Goal: Transaction & Acquisition: Purchase product/service

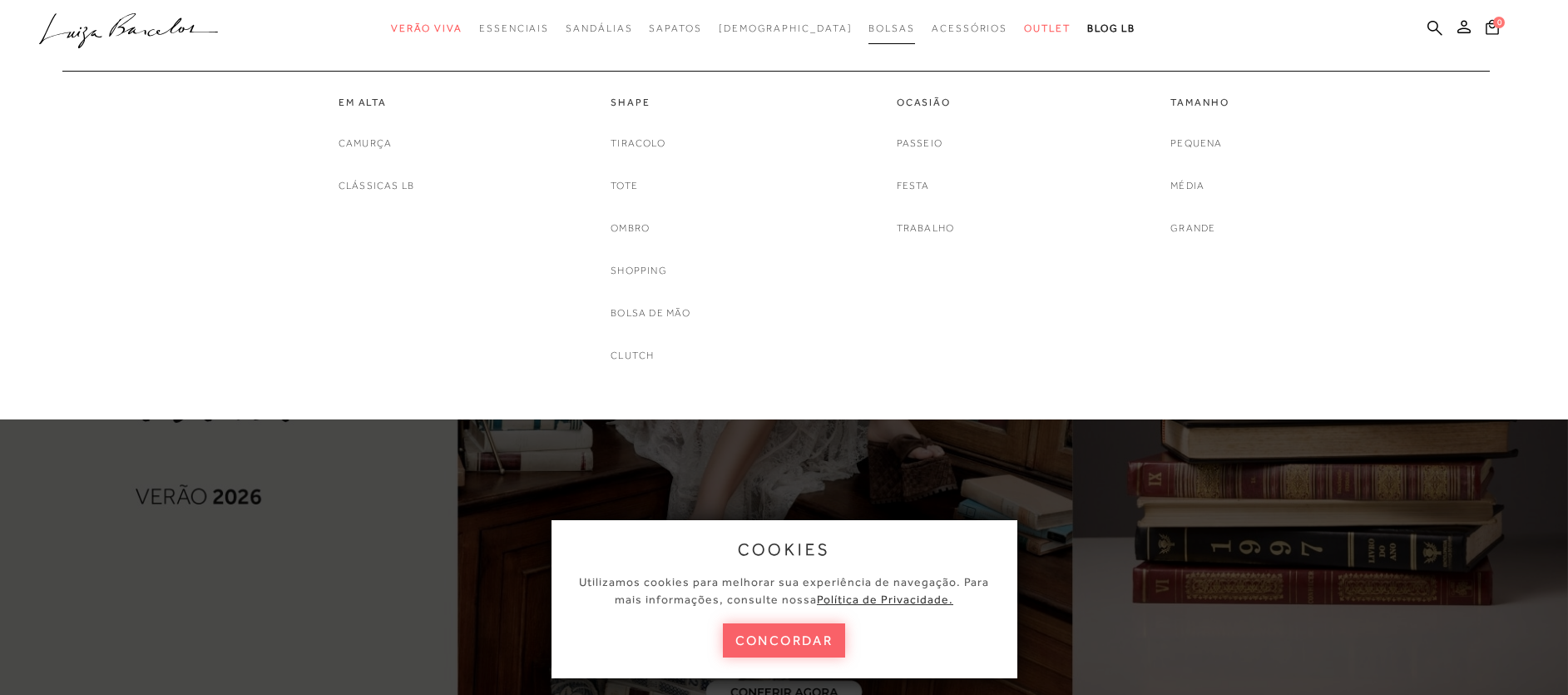
click at [868, 28] on span "Bolsas" at bounding box center [892, 28] width 47 height 12
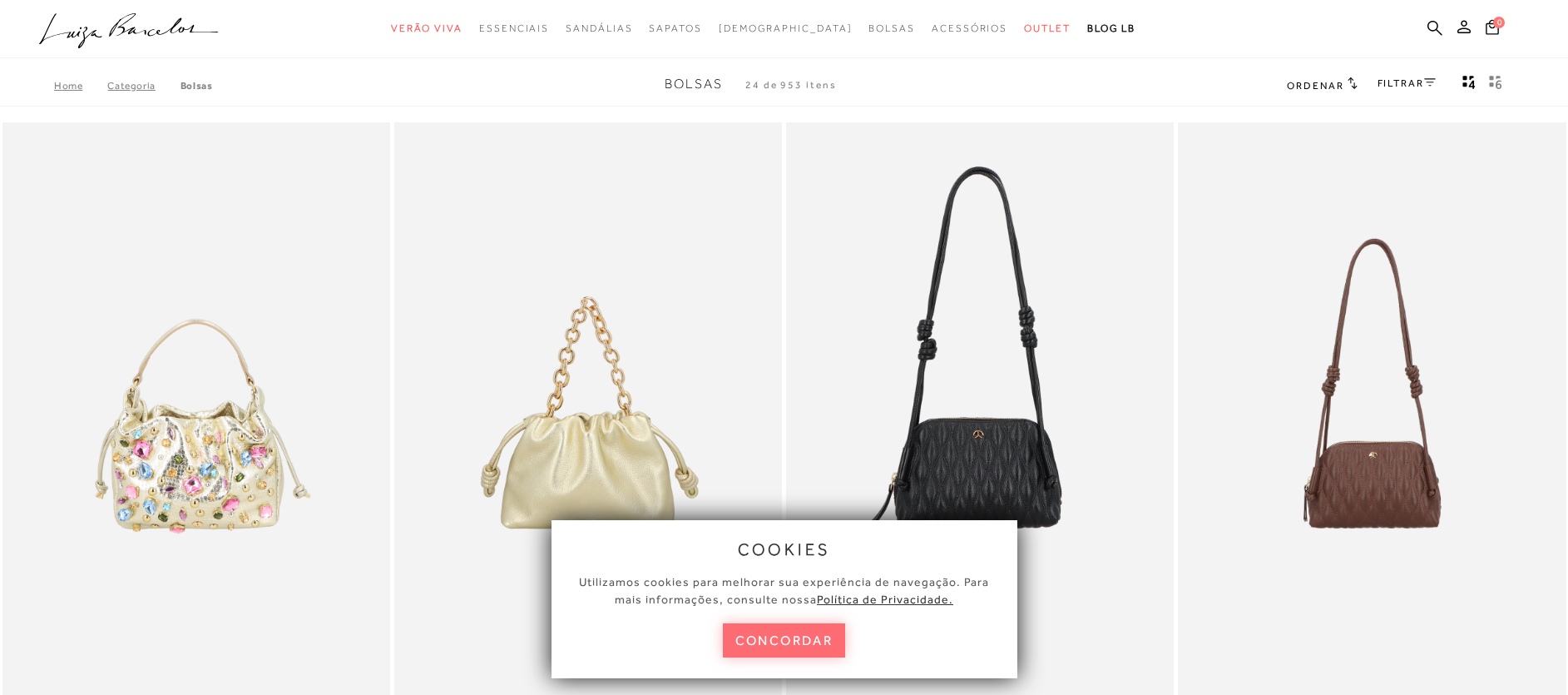
click at [812, 639] on button "concordar" at bounding box center [784, 640] width 123 height 34
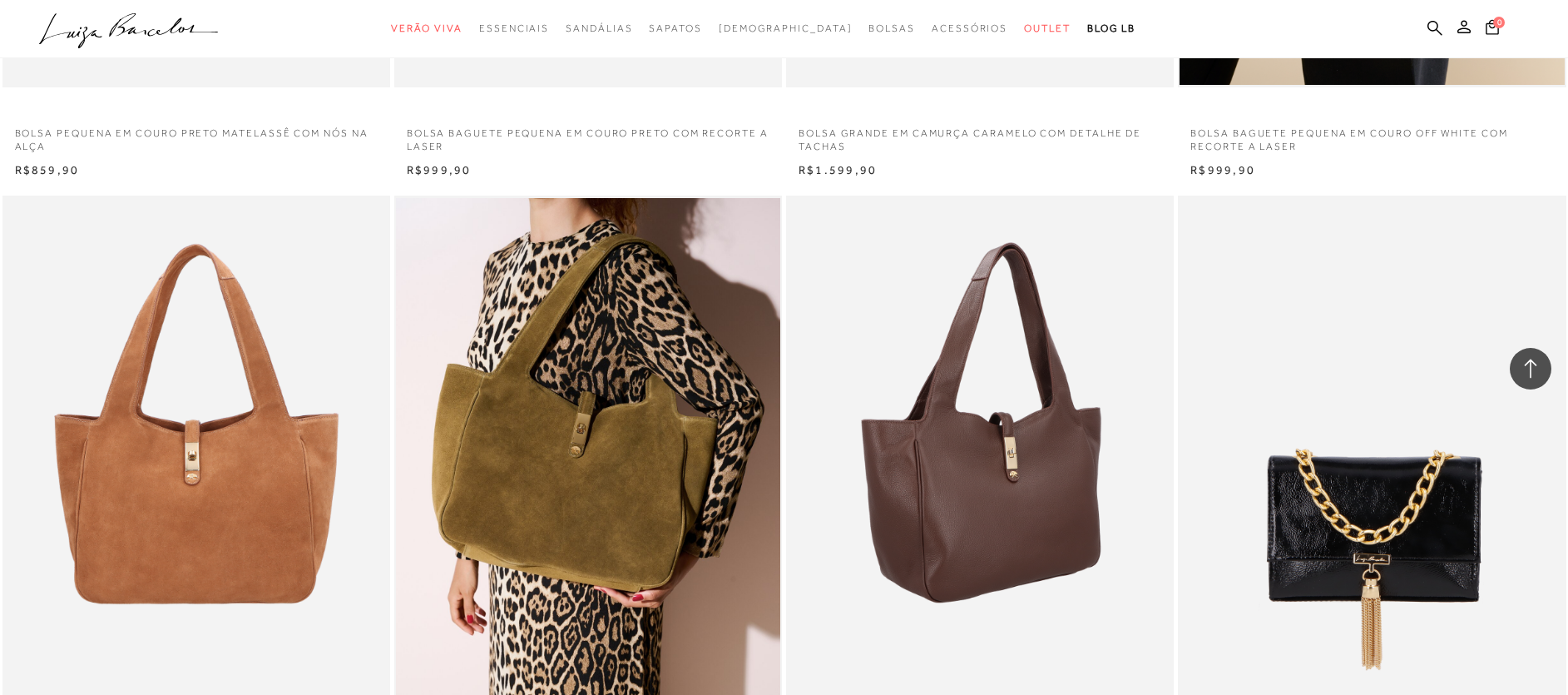
scroll to position [4007, 0]
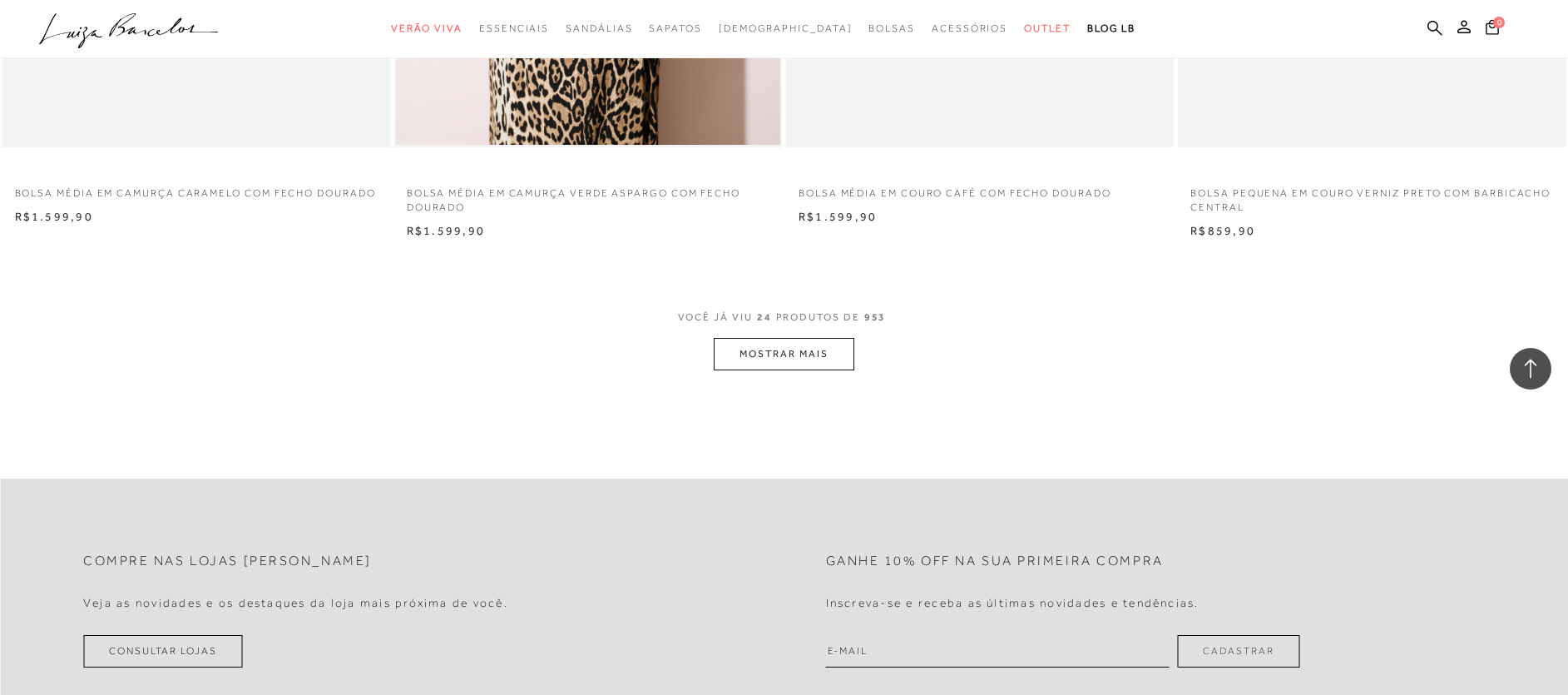
click at [816, 343] on button "MOSTRAR MAIS" at bounding box center [783, 354] width 140 height 33
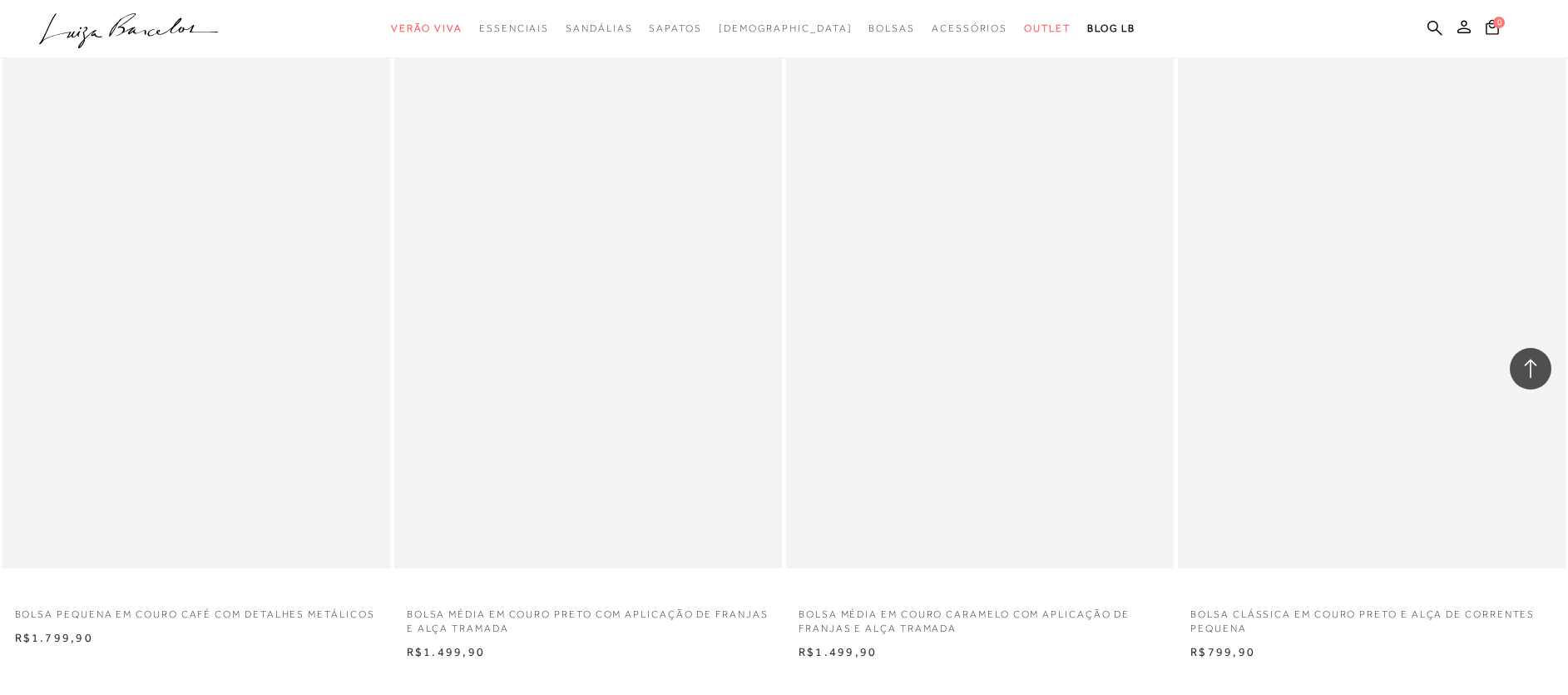
scroll to position [7733, 0]
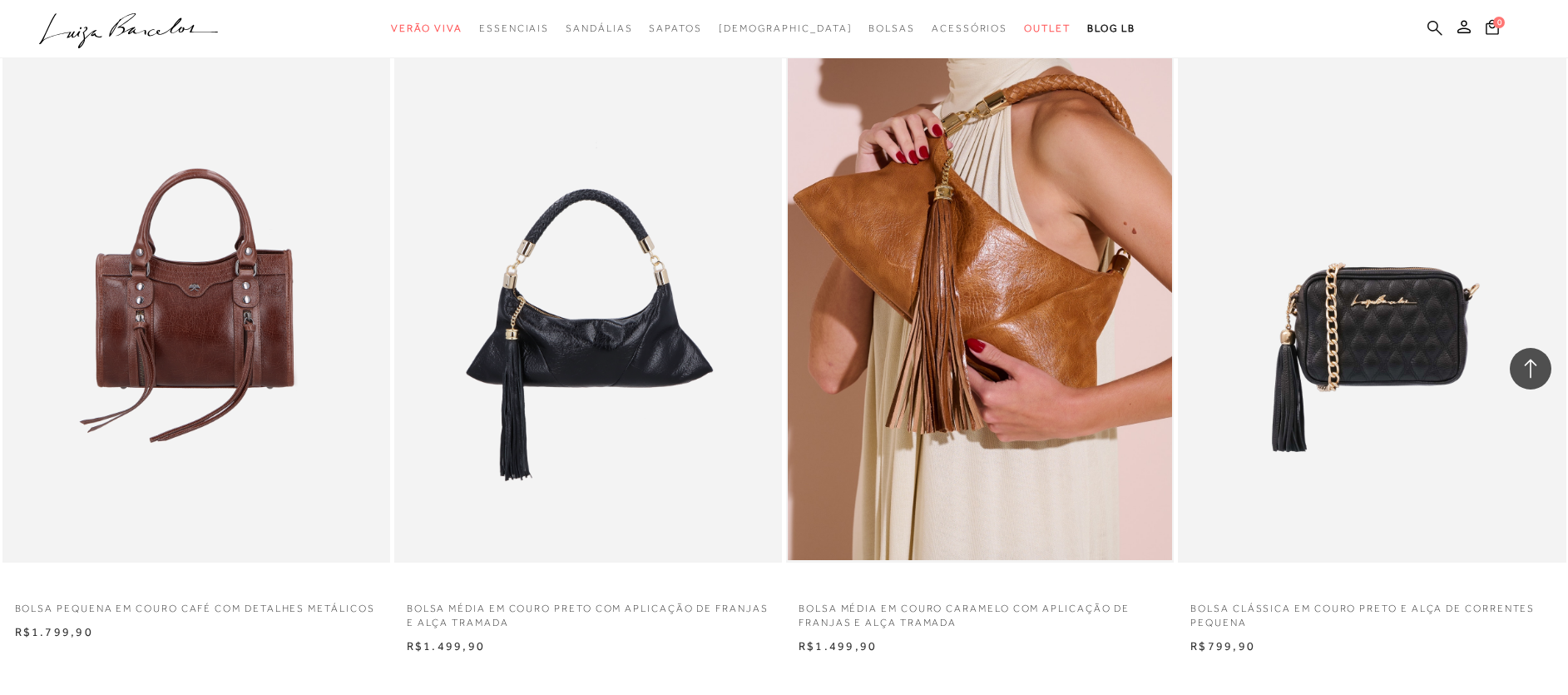
click at [1432, 32] on icon at bounding box center [1435, 28] width 15 height 16
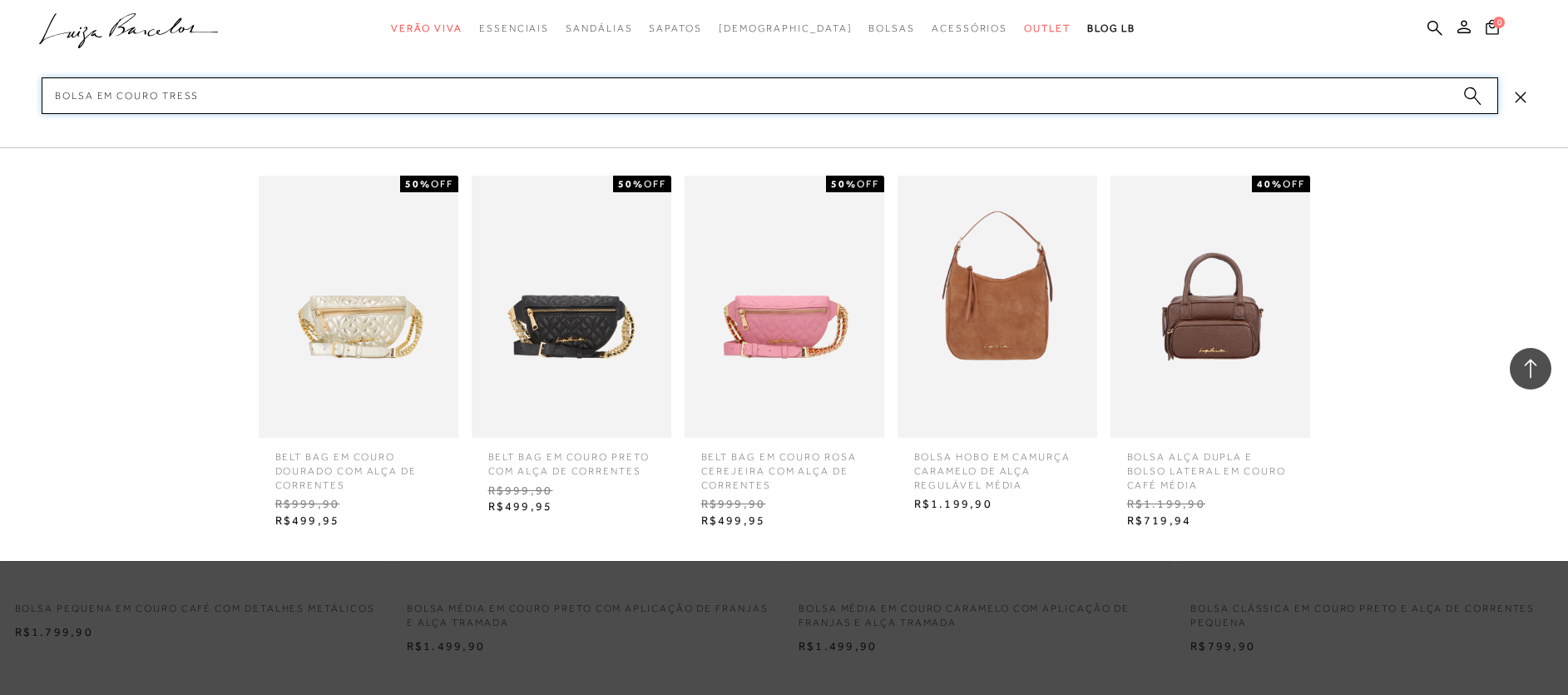
type input "bolsa em couro tresse"
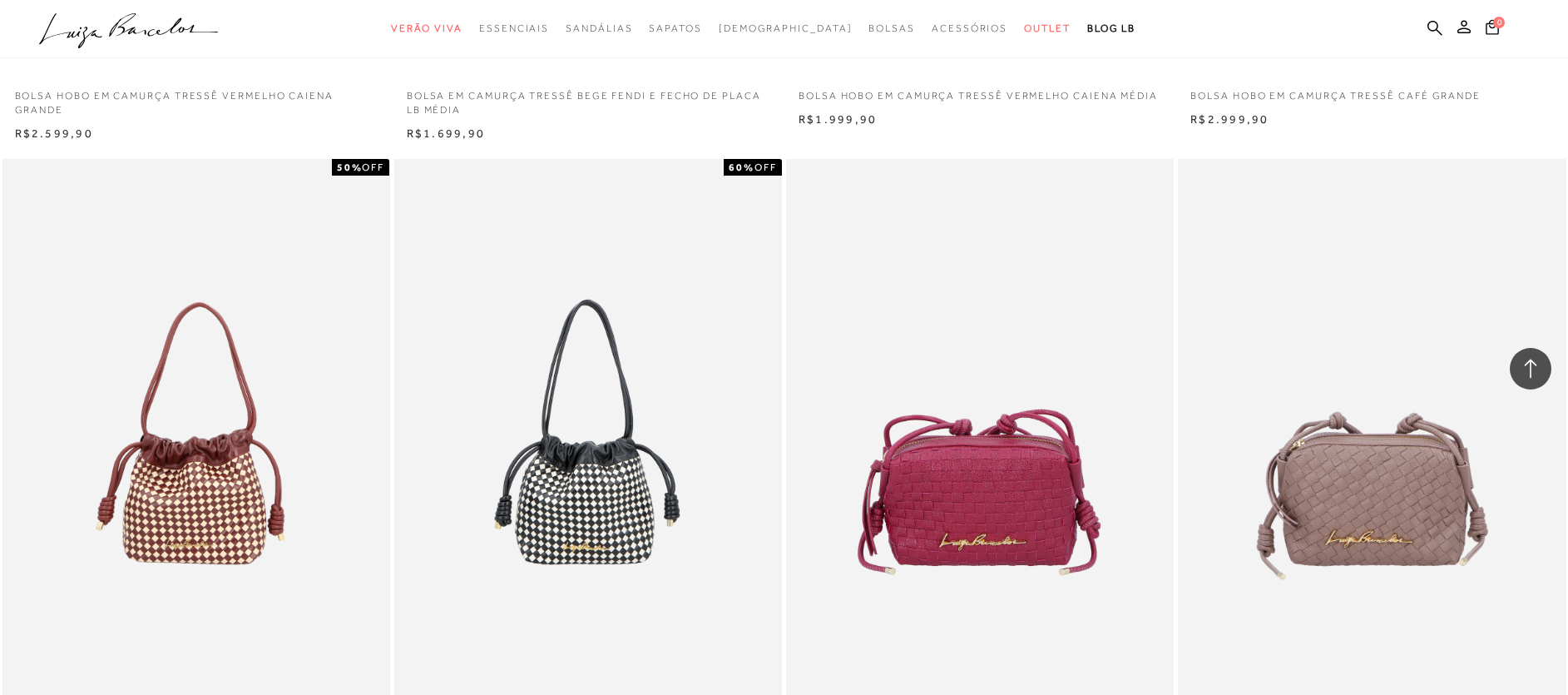
scroll to position [1821, 0]
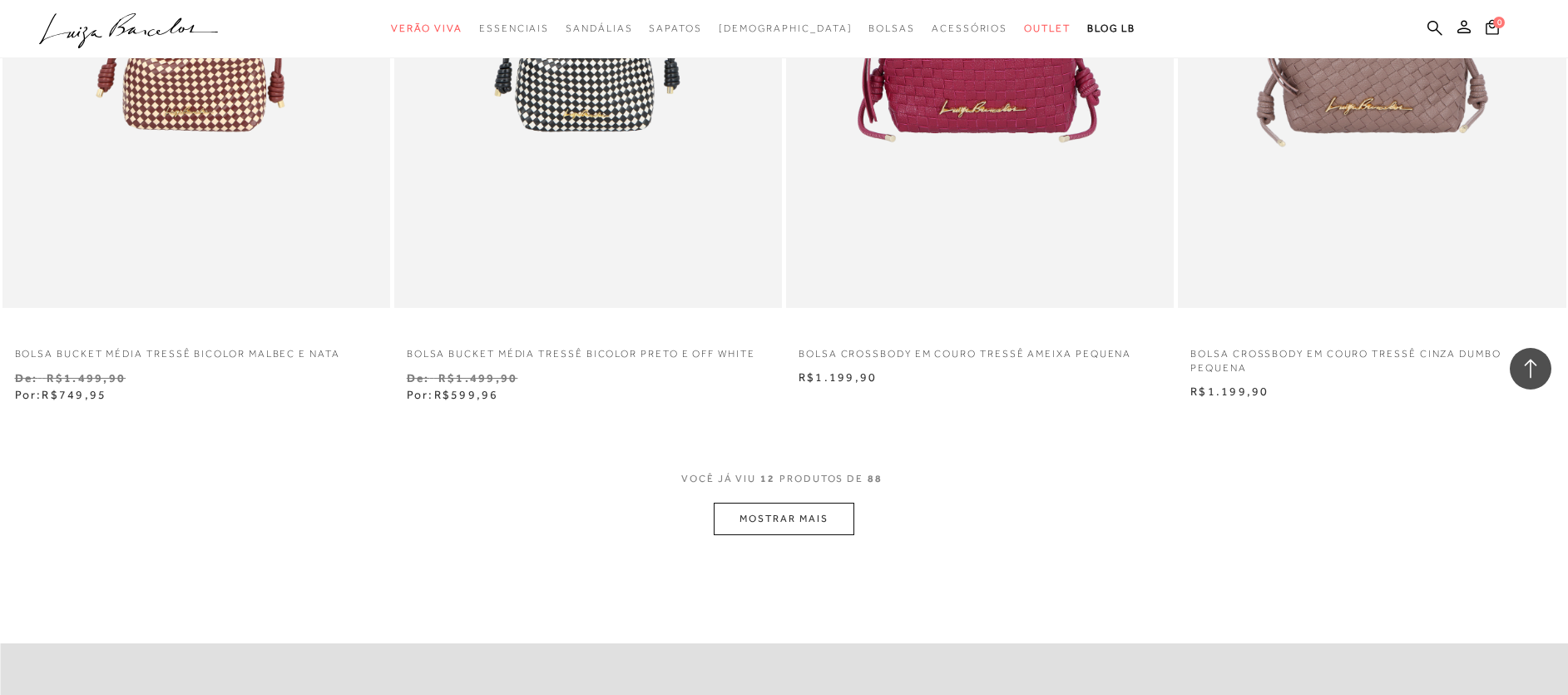
click at [757, 515] on button "MOSTRAR MAIS" at bounding box center [783, 518] width 140 height 33
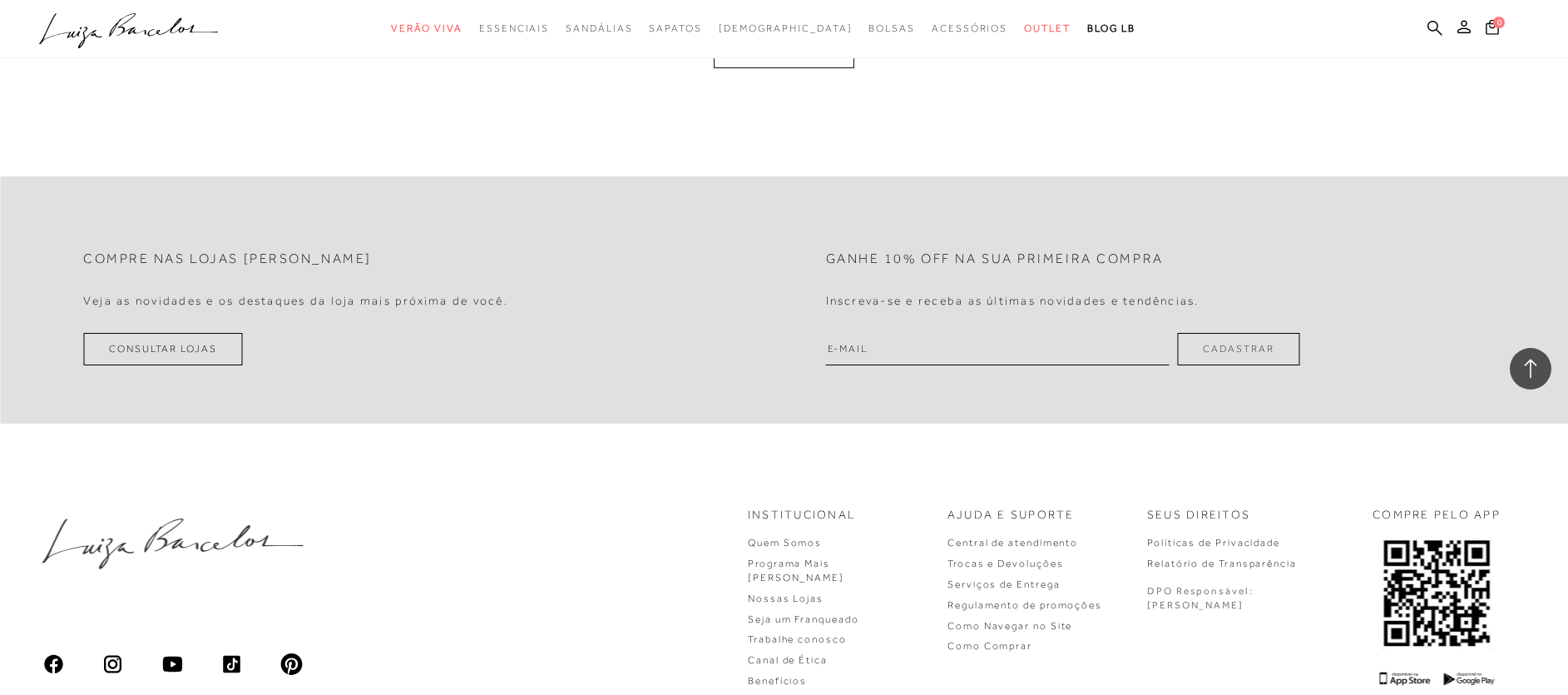
scroll to position [4125, 0]
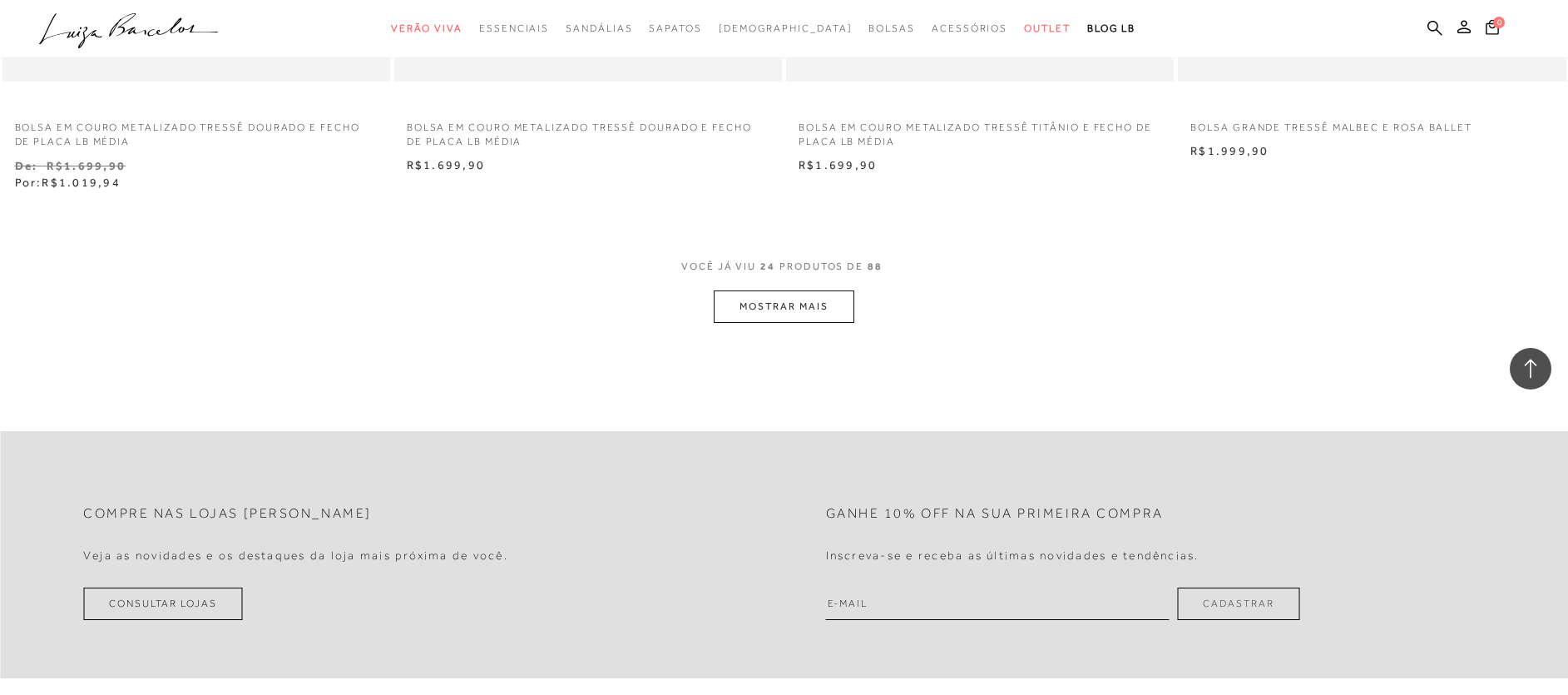
click at [839, 304] on button "MOSTRAR MAIS" at bounding box center [783, 306] width 140 height 33
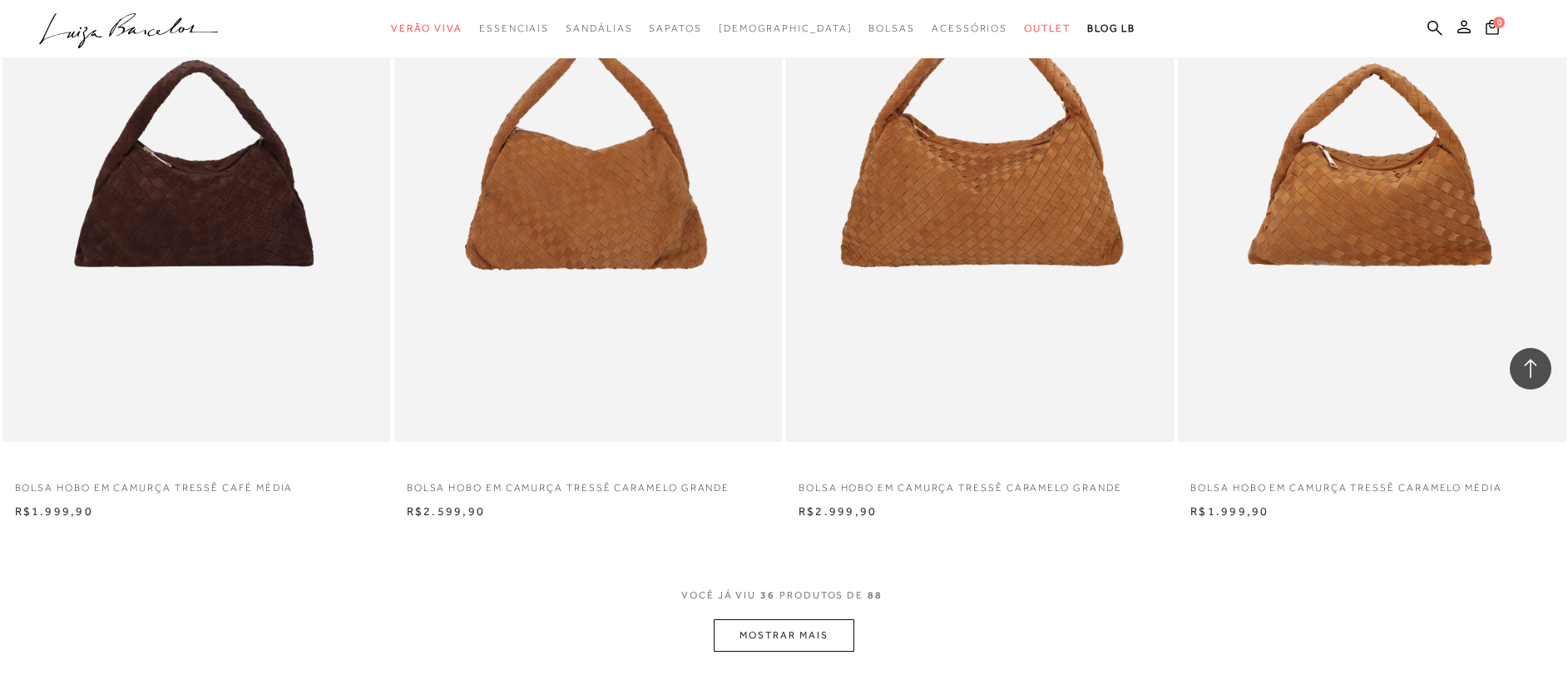
scroll to position [6334, 0]
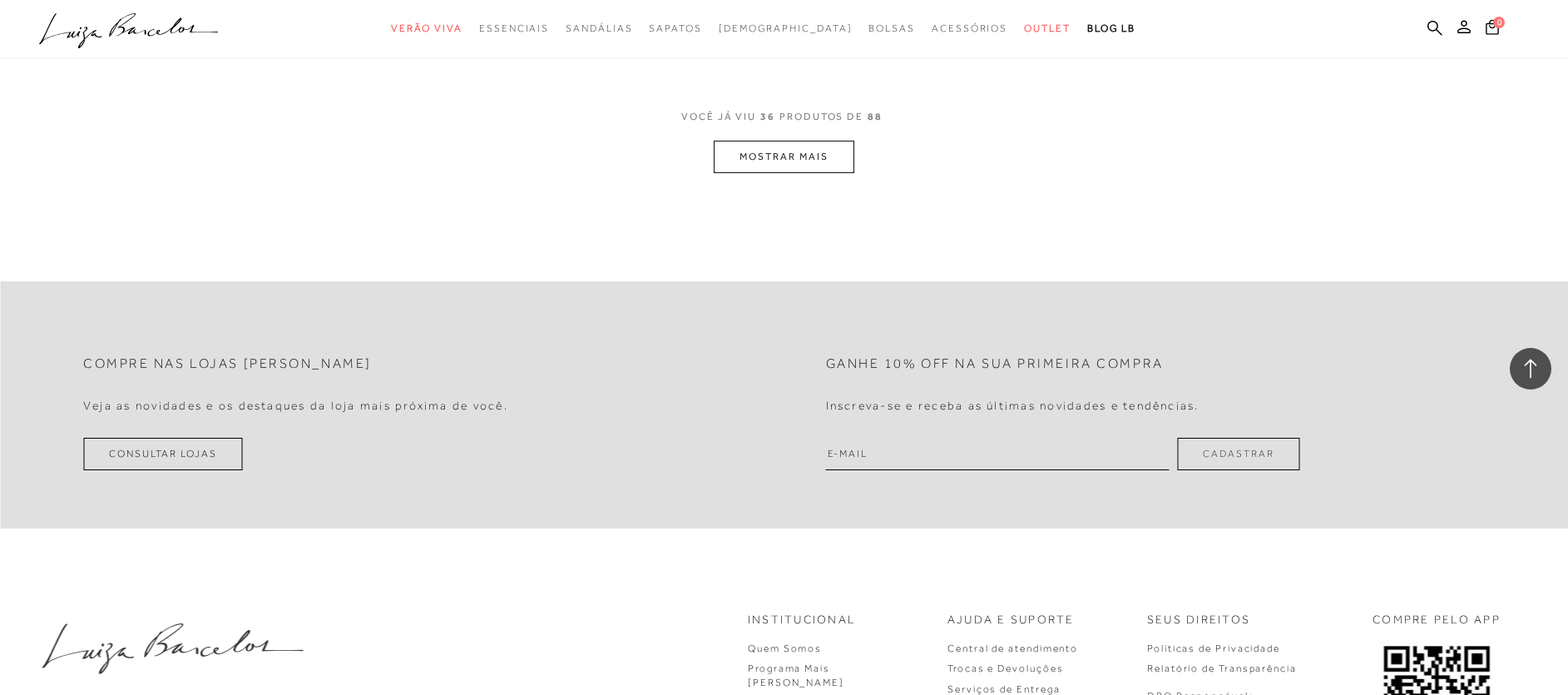
click at [816, 147] on button "MOSTRAR MAIS" at bounding box center [783, 157] width 140 height 33
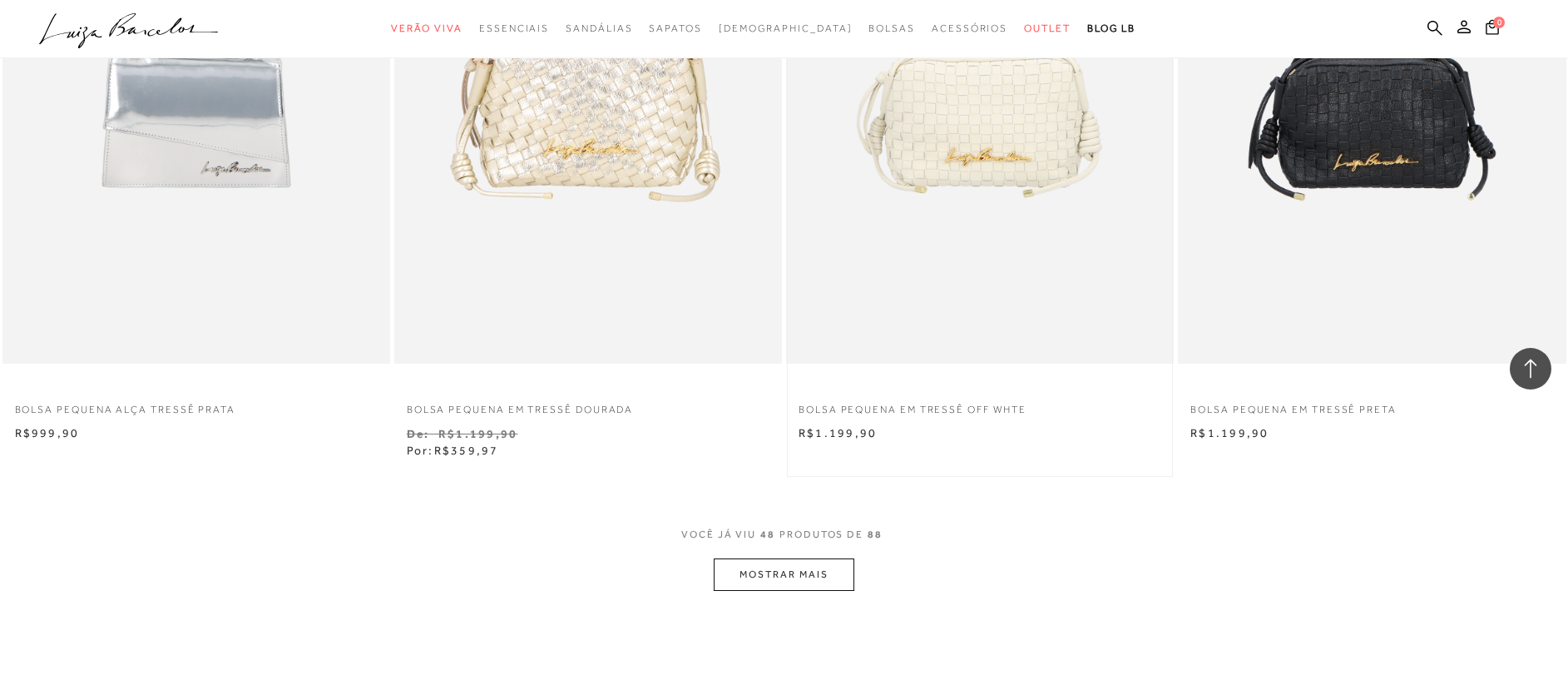
scroll to position [8210, 0]
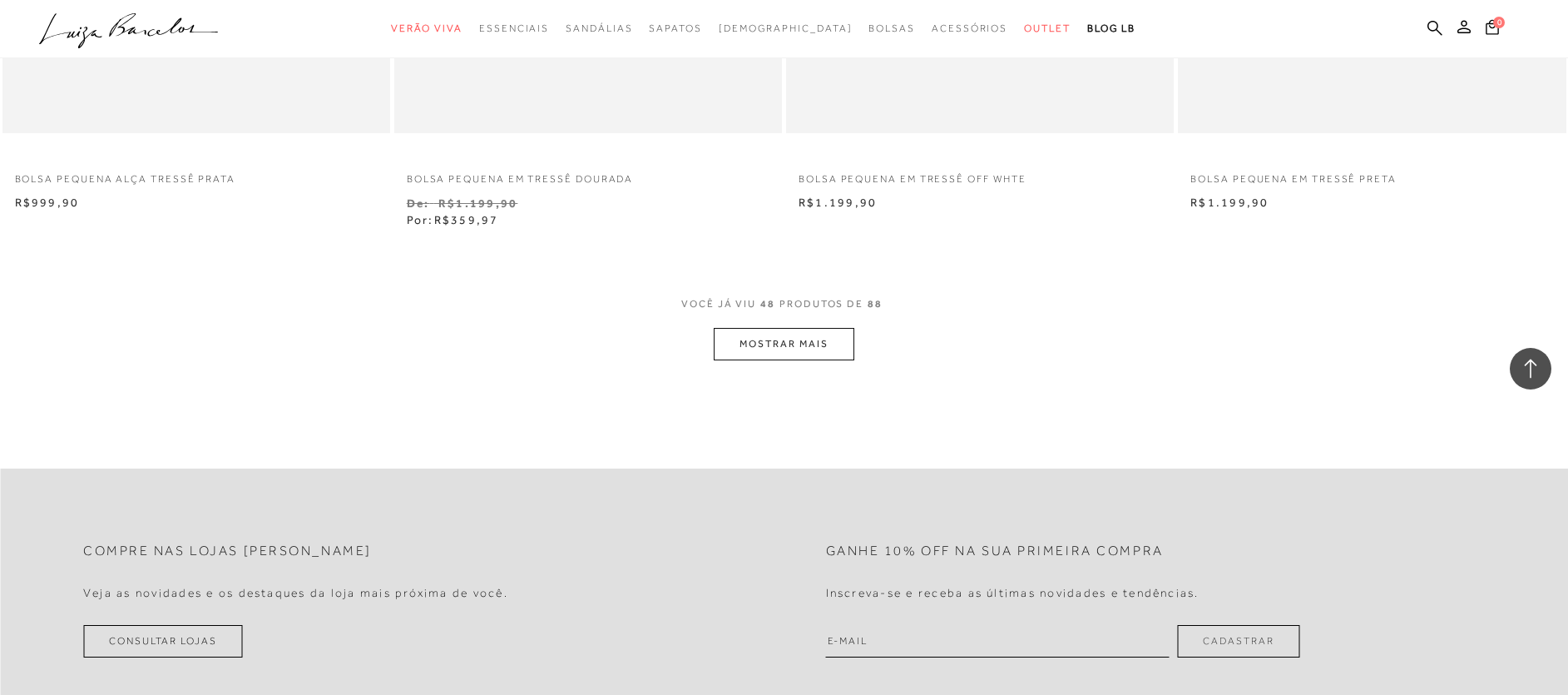
click at [785, 329] on button "MOSTRAR MAIS" at bounding box center [783, 344] width 140 height 33
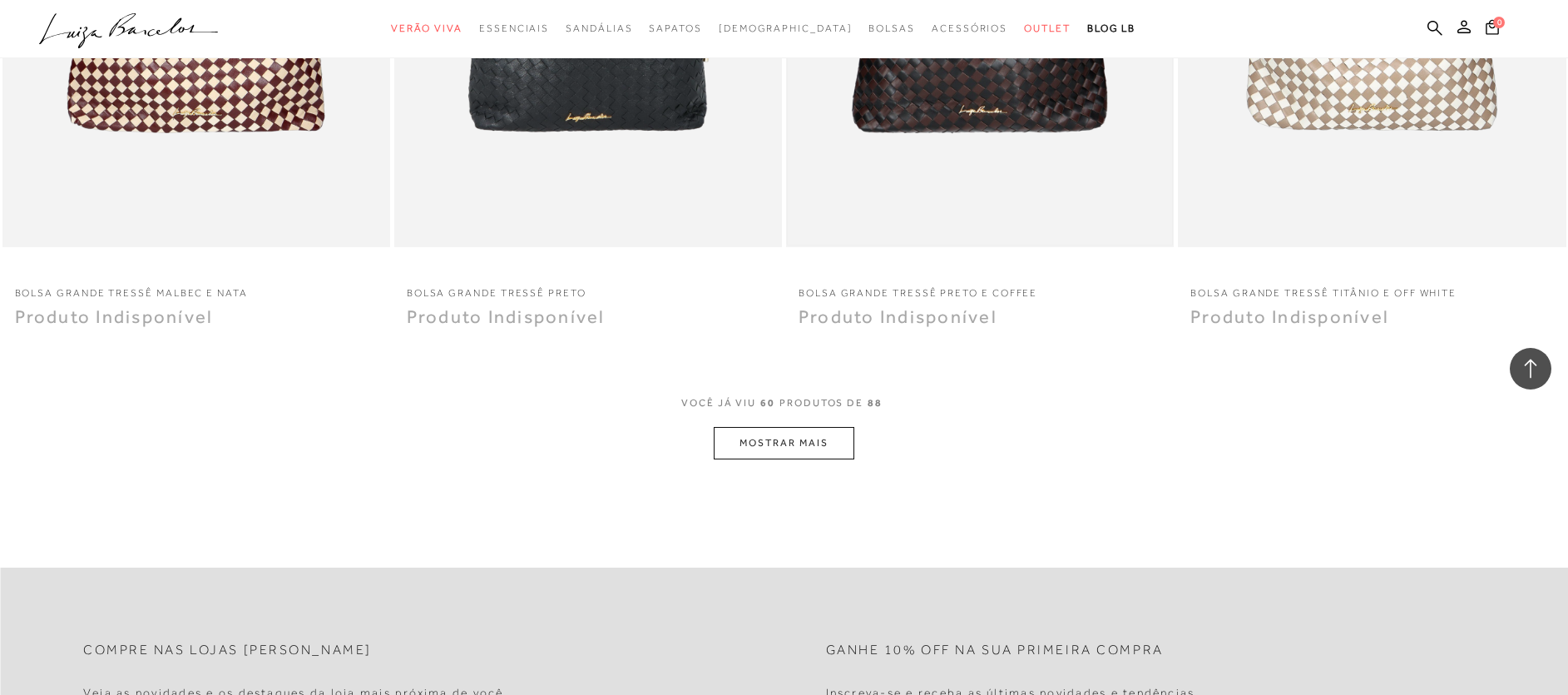
scroll to position [10379, 0]
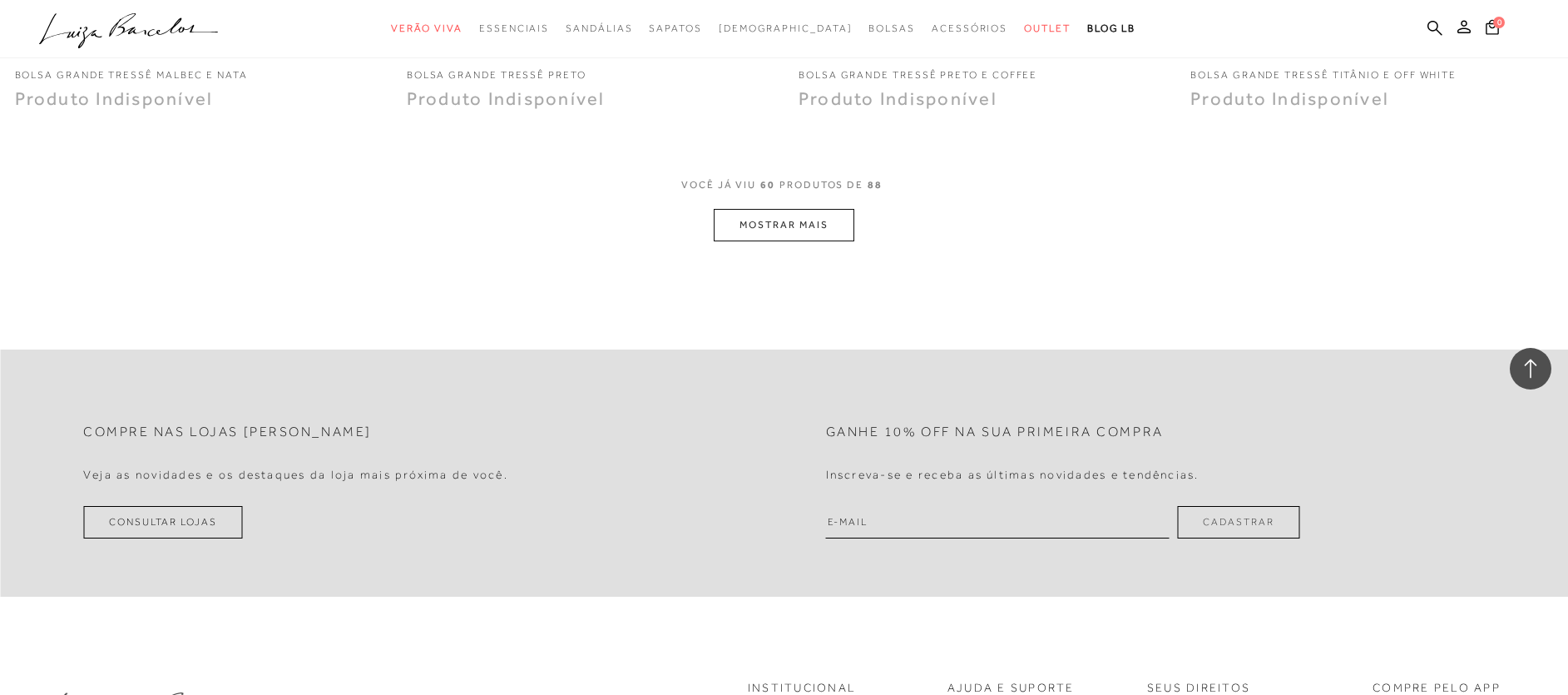
click at [820, 209] on button "MOSTRAR MAIS" at bounding box center [783, 224] width 140 height 33
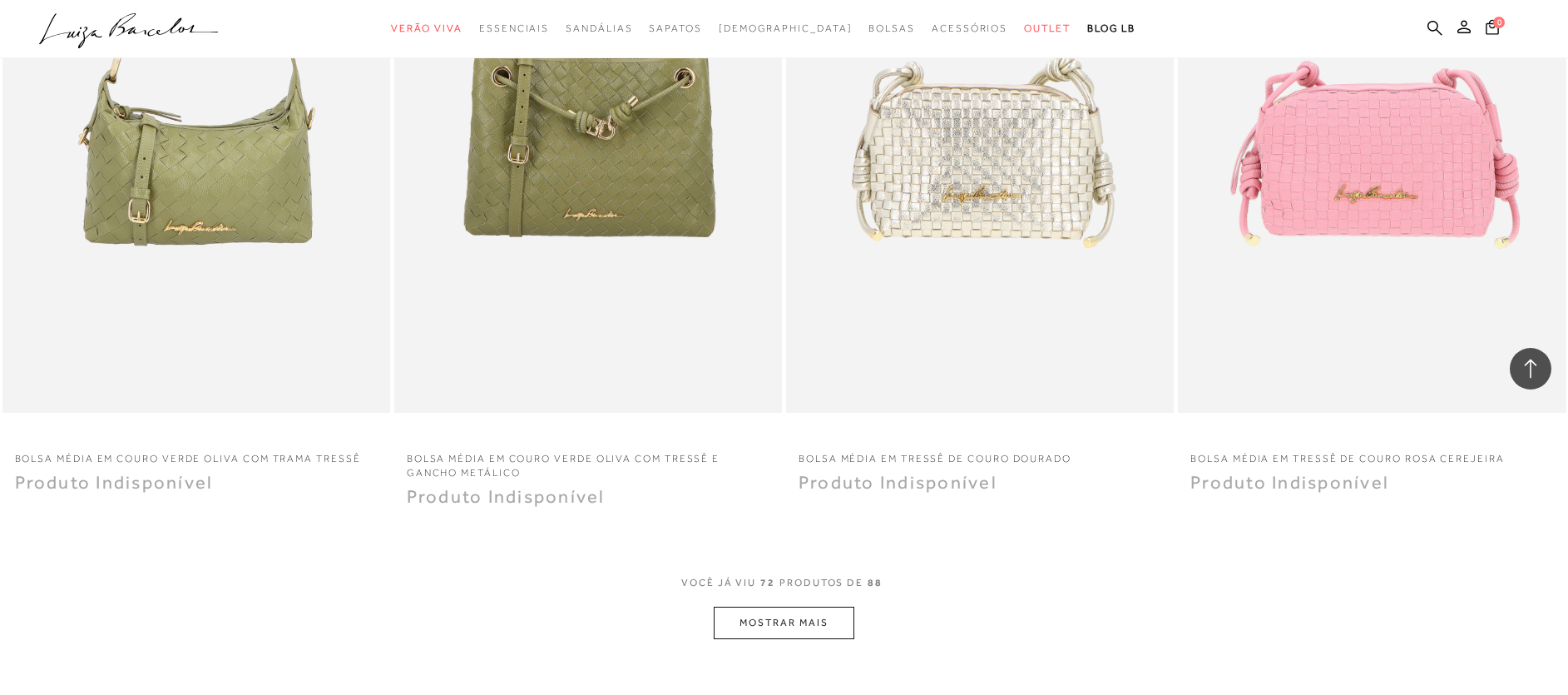
scroll to position [12291, 0]
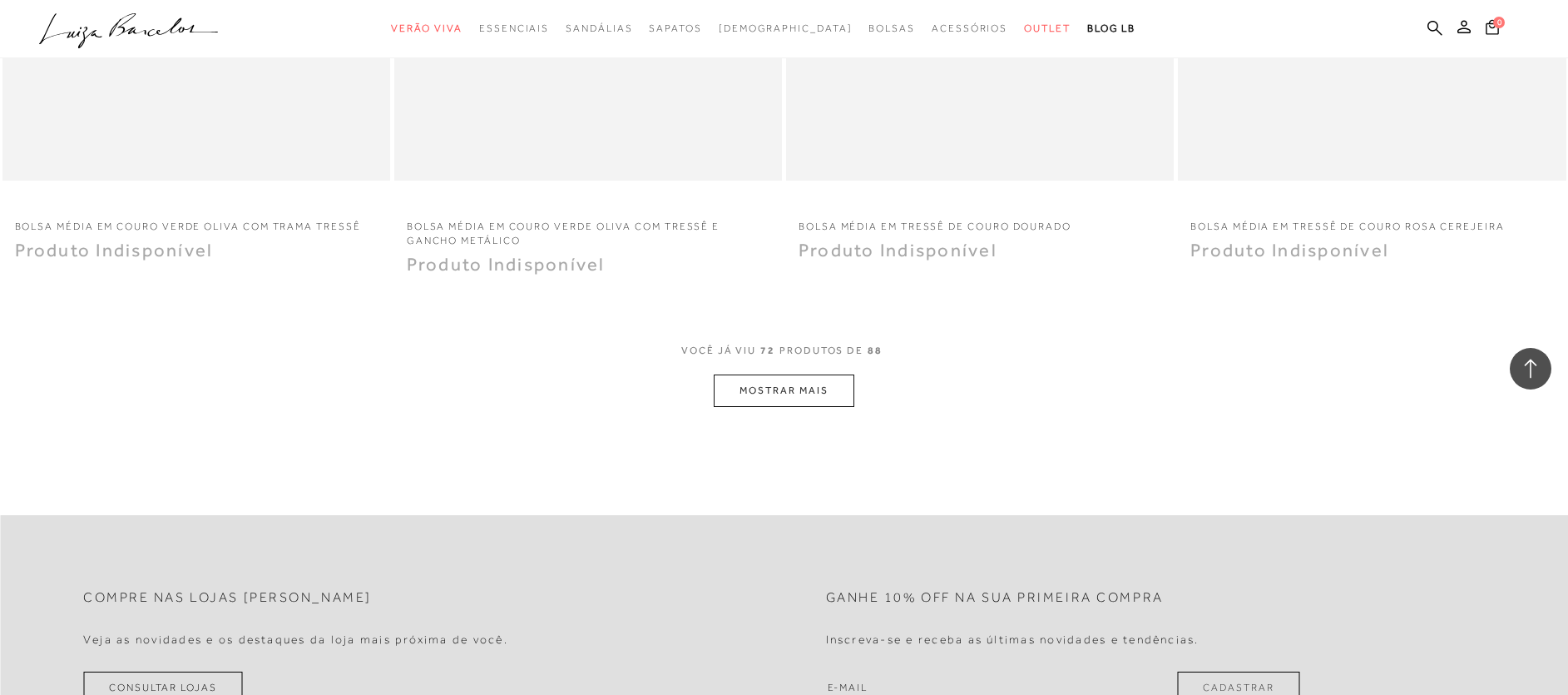
click at [804, 376] on button "MOSTRAR MAIS" at bounding box center [783, 390] width 140 height 33
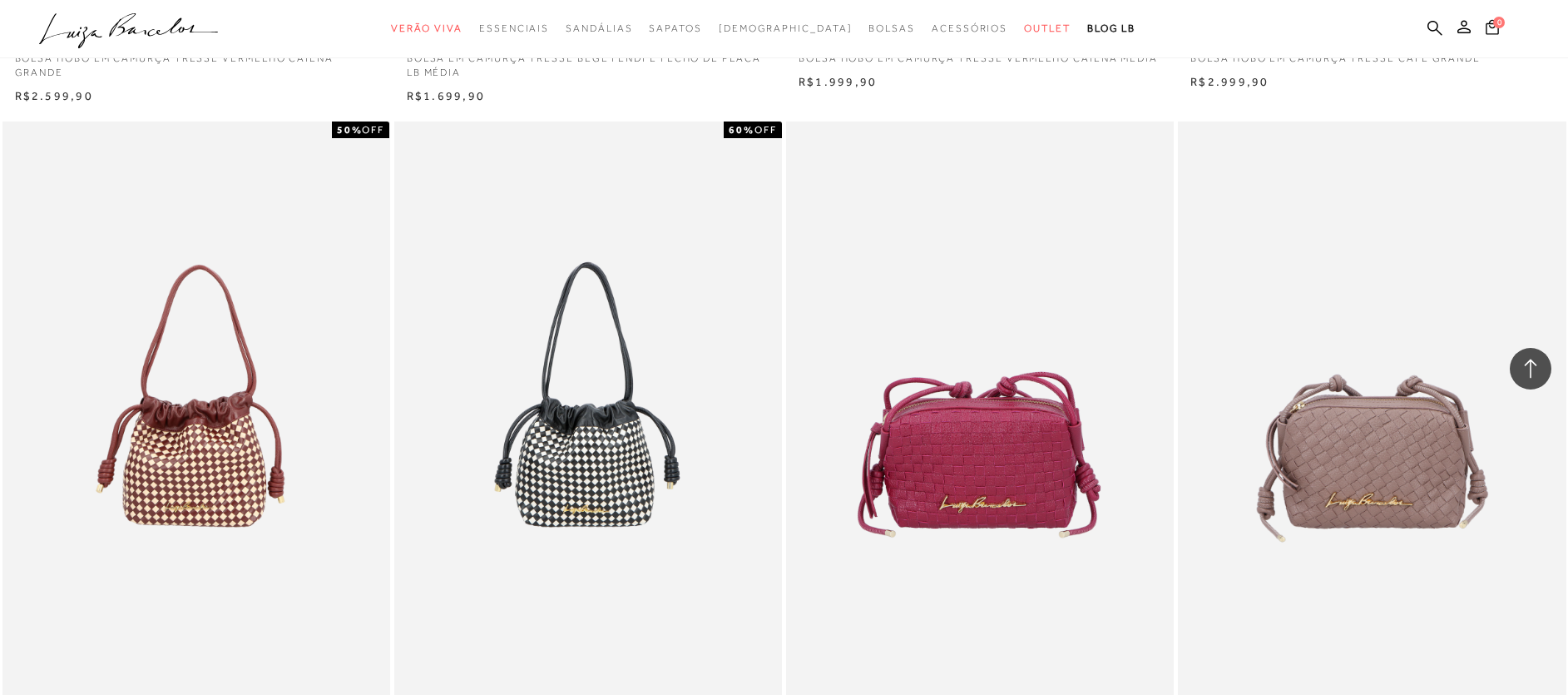
scroll to position [0, 0]
